Goal: Task Accomplishment & Management: Manage account settings

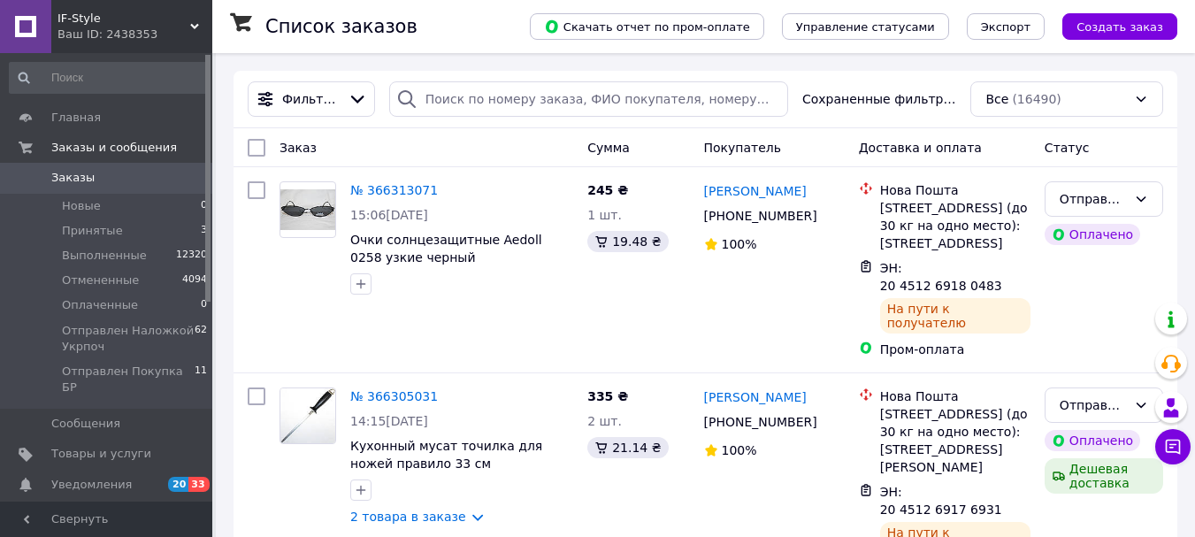
click at [81, 177] on span "Заказы" at bounding box center [72, 178] width 43 height 16
click at [105, 228] on span "Принятые" at bounding box center [92, 231] width 61 height 16
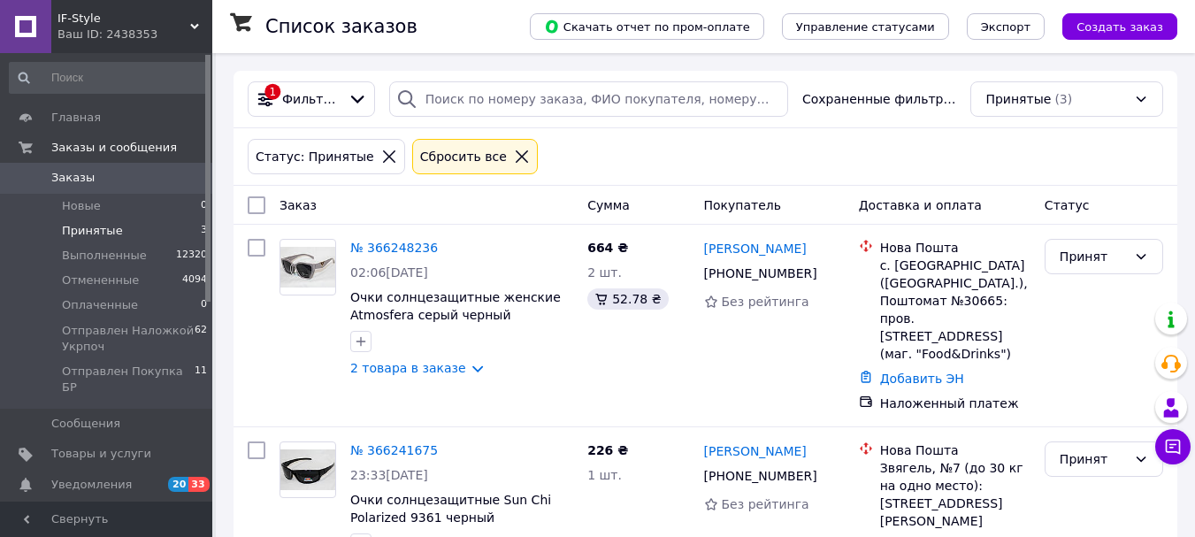
click at [74, 177] on span "Заказы" at bounding box center [72, 178] width 43 height 16
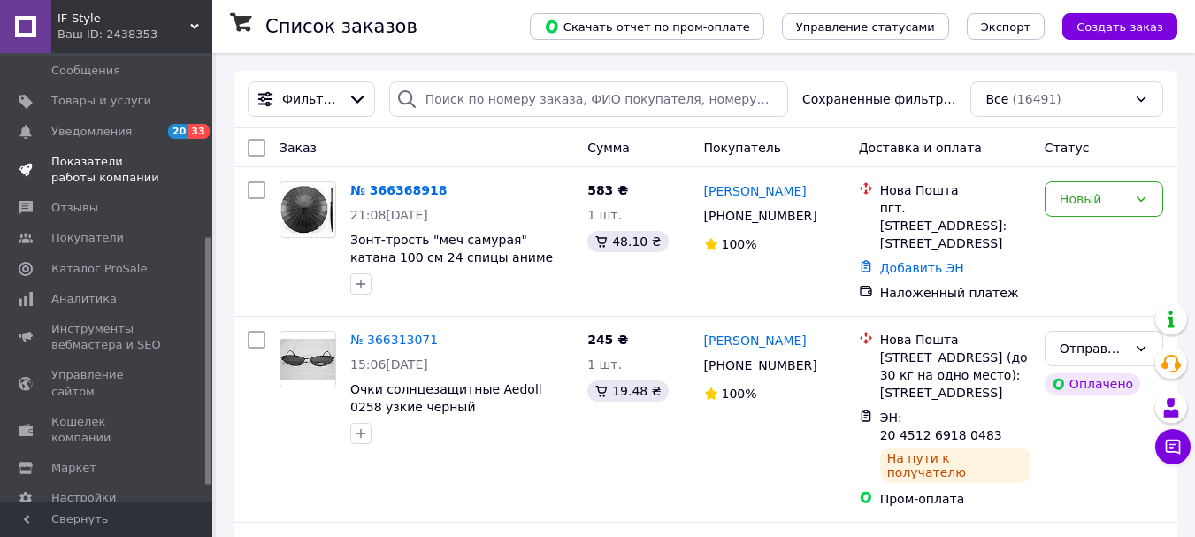
scroll to position [354, 0]
click at [108, 413] on span "Кошелек компании" at bounding box center [107, 429] width 112 height 32
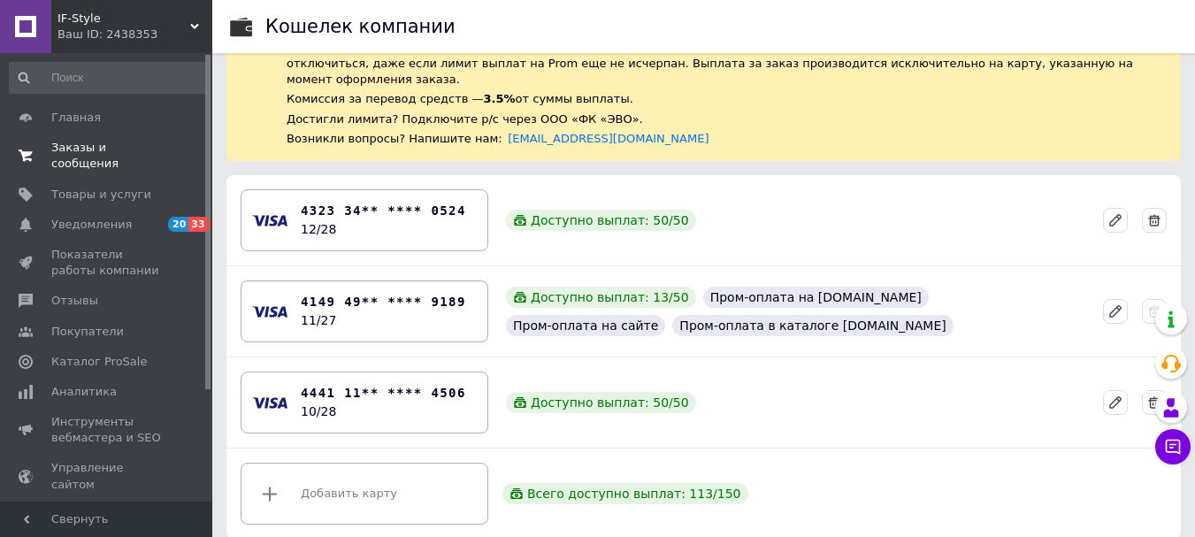
click at [103, 147] on span "Заказы и сообщения" at bounding box center [107, 156] width 112 height 32
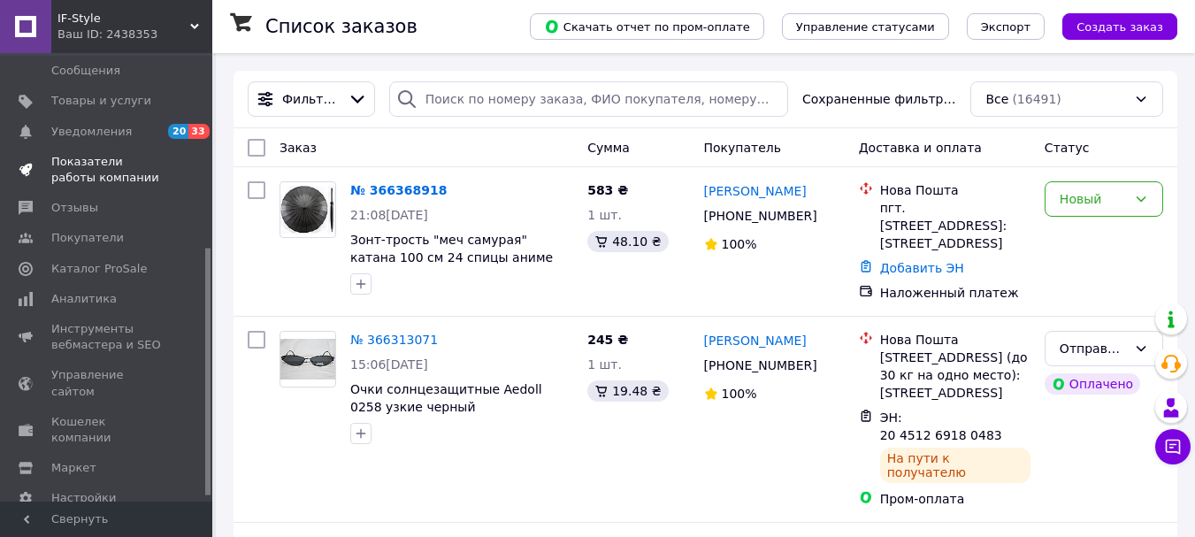
scroll to position [354, 0]
click at [97, 413] on span "Кошелек компании" at bounding box center [107, 429] width 112 height 32
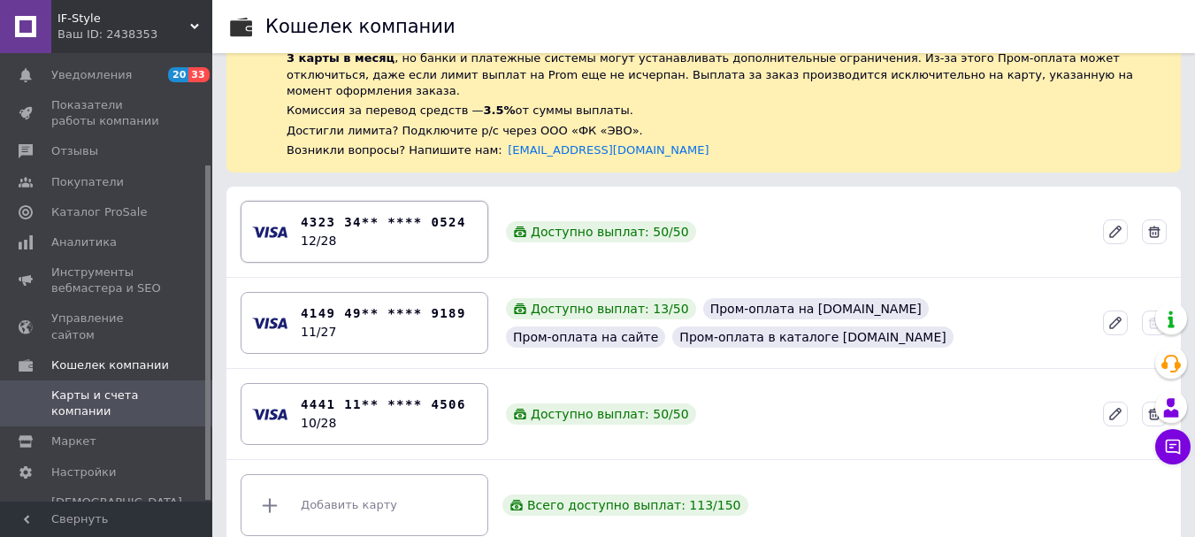
scroll to position [132, 0]
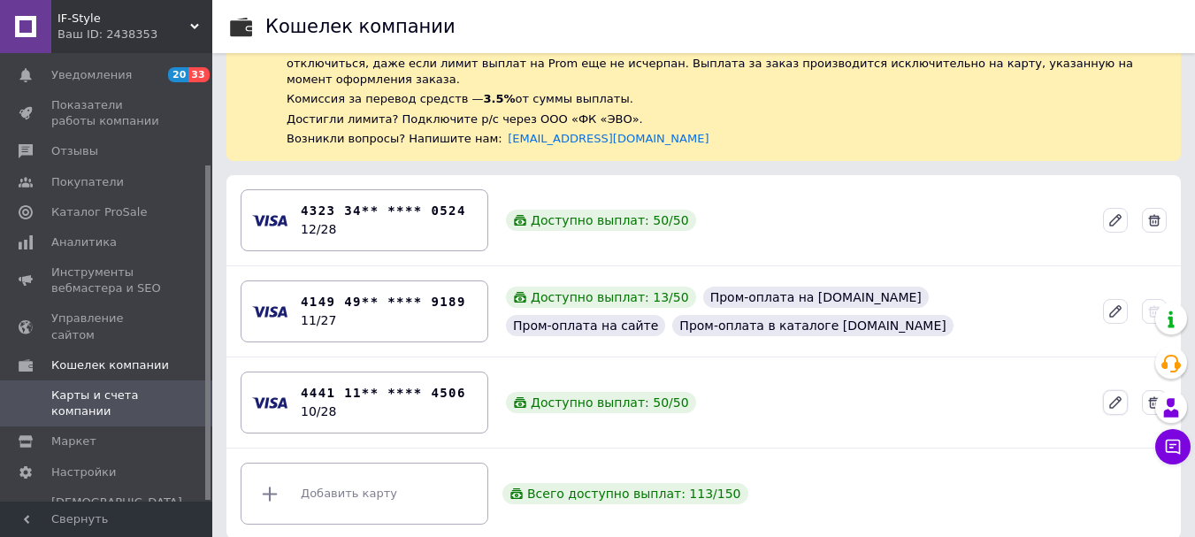
click at [1105, 390] on button at bounding box center [1115, 402] width 25 height 25
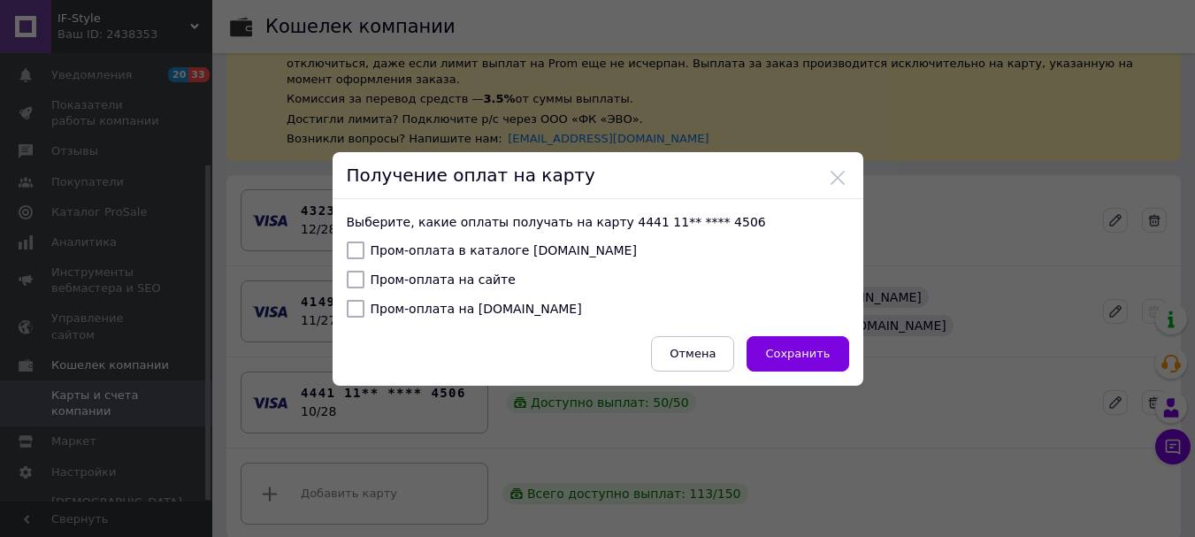
click at [350, 252] on input "Пром-оплата в каталоге [DOMAIN_NAME]" at bounding box center [356, 250] width 18 height 18
checkbox input "true"
click at [352, 288] on div "Пром-оплата на сайте" at bounding box center [598, 282] width 502 height 22
click at [352, 279] on input "Пром-оплата на сайте" at bounding box center [356, 280] width 18 height 18
checkbox input "true"
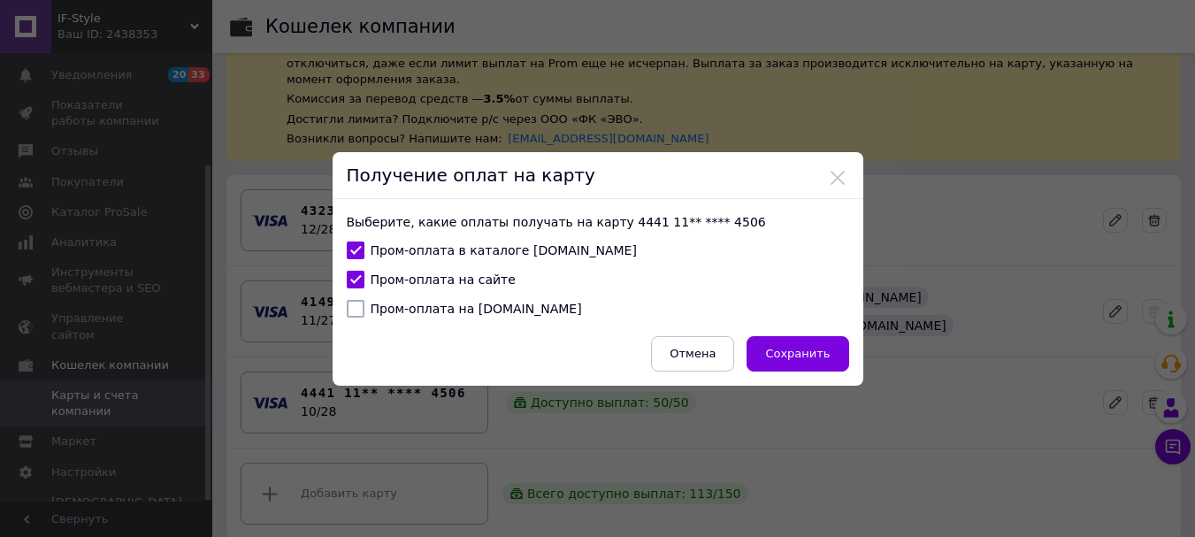
click at [351, 311] on input "Пром-оплата на [DOMAIN_NAME]" at bounding box center [356, 309] width 18 height 18
checkbox input "true"
click at [788, 349] on span "Сохранить" at bounding box center [797, 353] width 65 height 13
